Goal: Task Accomplishment & Management: Manage account settings

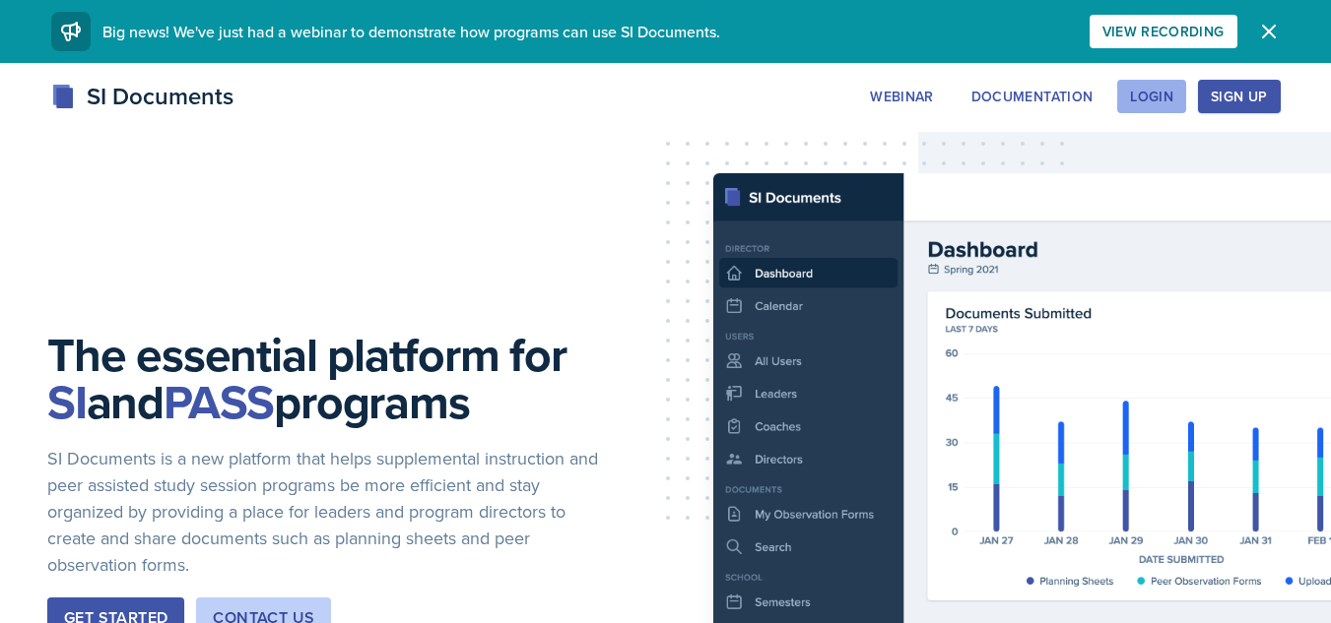
click at [1151, 94] on div "Login" at bounding box center [1151, 97] width 43 height 16
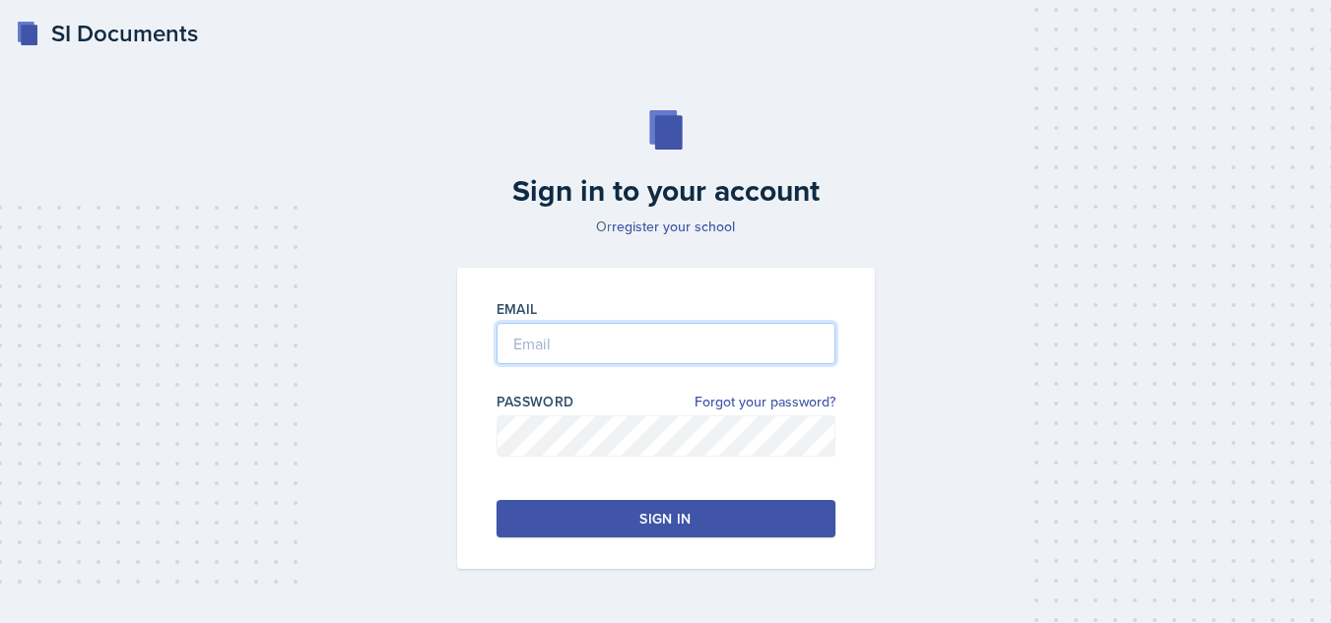
click at [754, 361] on input "email" at bounding box center [665, 343] width 339 height 41
type input "[EMAIL_ADDRESS][DOMAIN_NAME]"
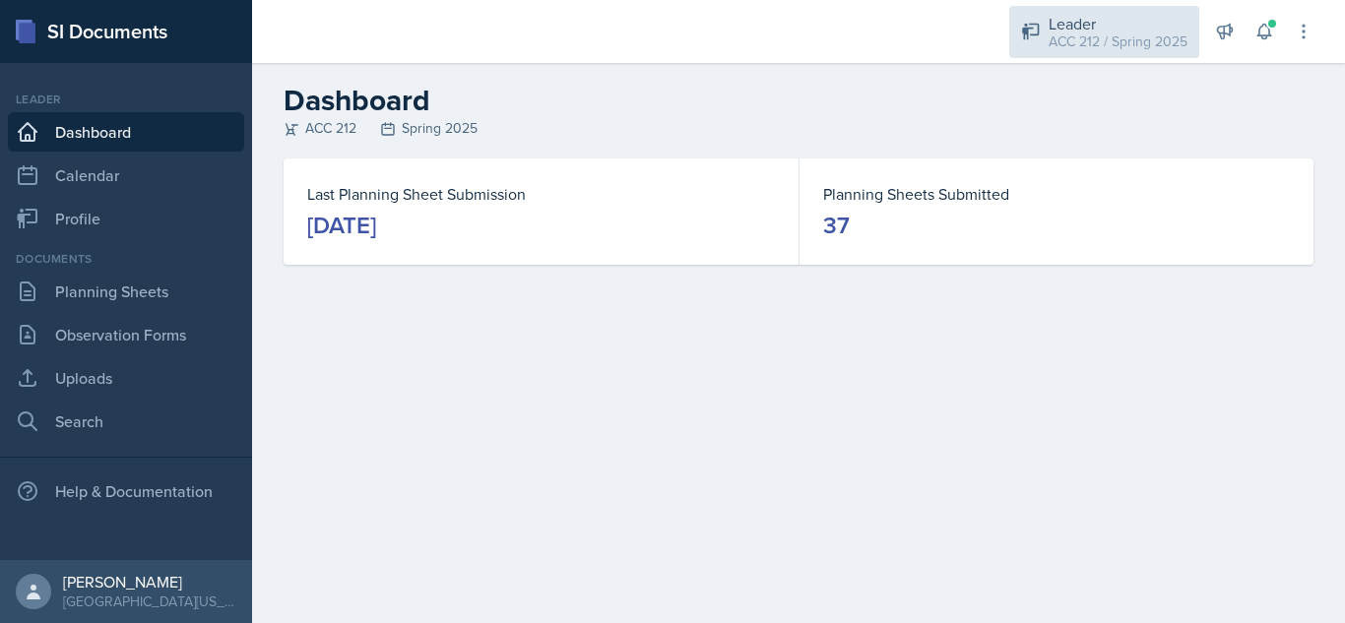
click at [1128, 32] on div "ACC 212 / Spring 2025" at bounding box center [1118, 42] width 139 height 21
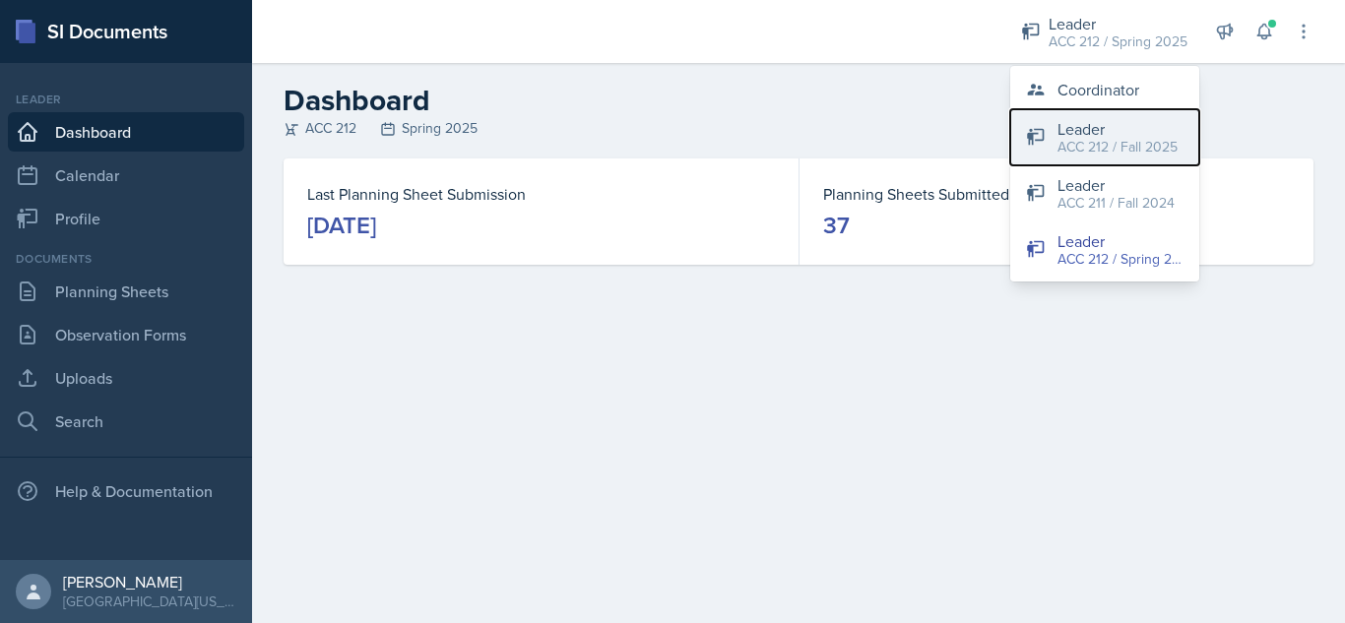
click at [1091, 147] on div "ACC 212 / Fall 2025" at bounding box center [1118, 147] width 120 height 21
